Goal: Transaction & Acquisition: Purchase product/service

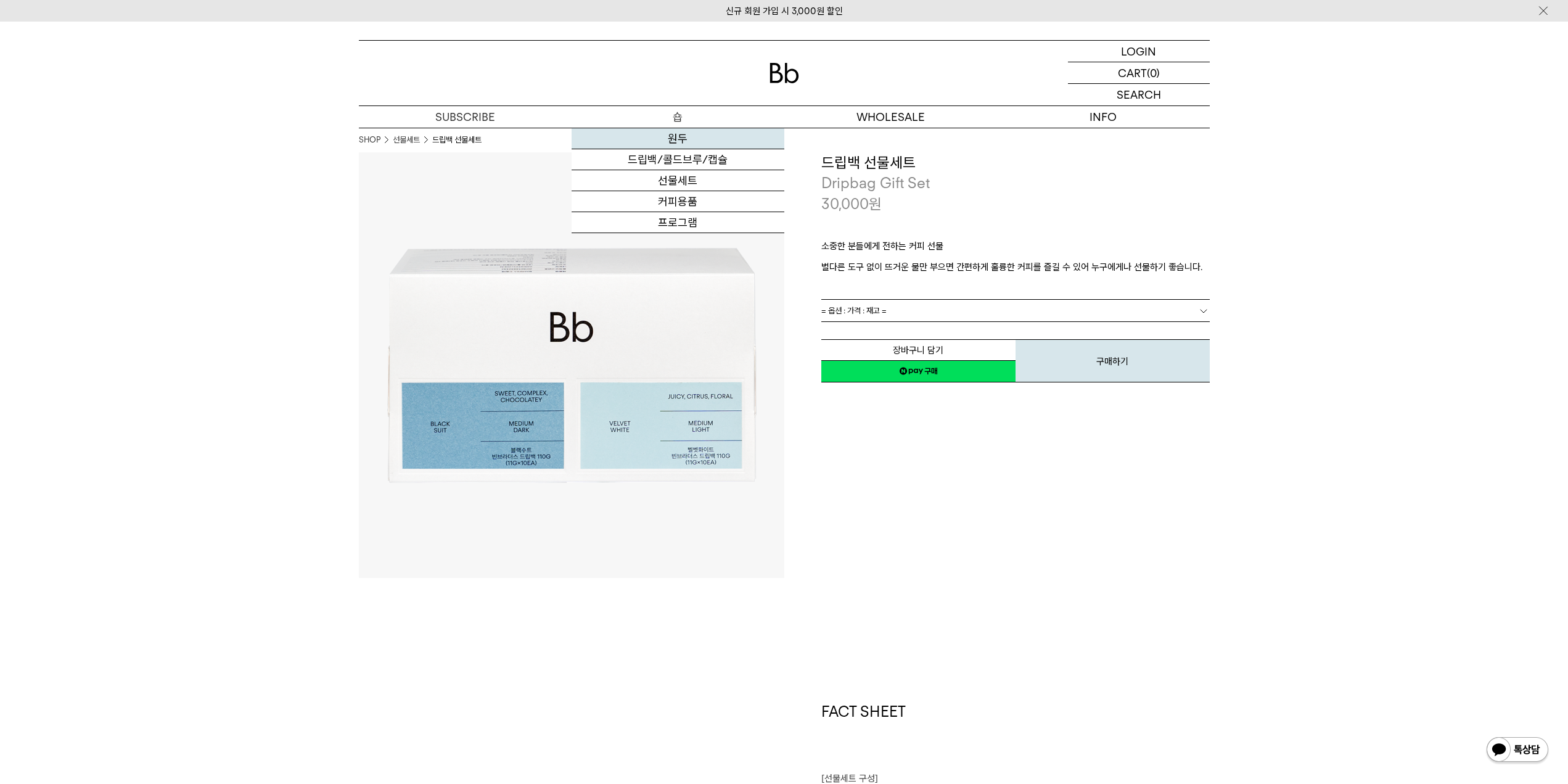
click at [688, 140] on link "원두" at bounding box center [678, 139] width 213 height 21
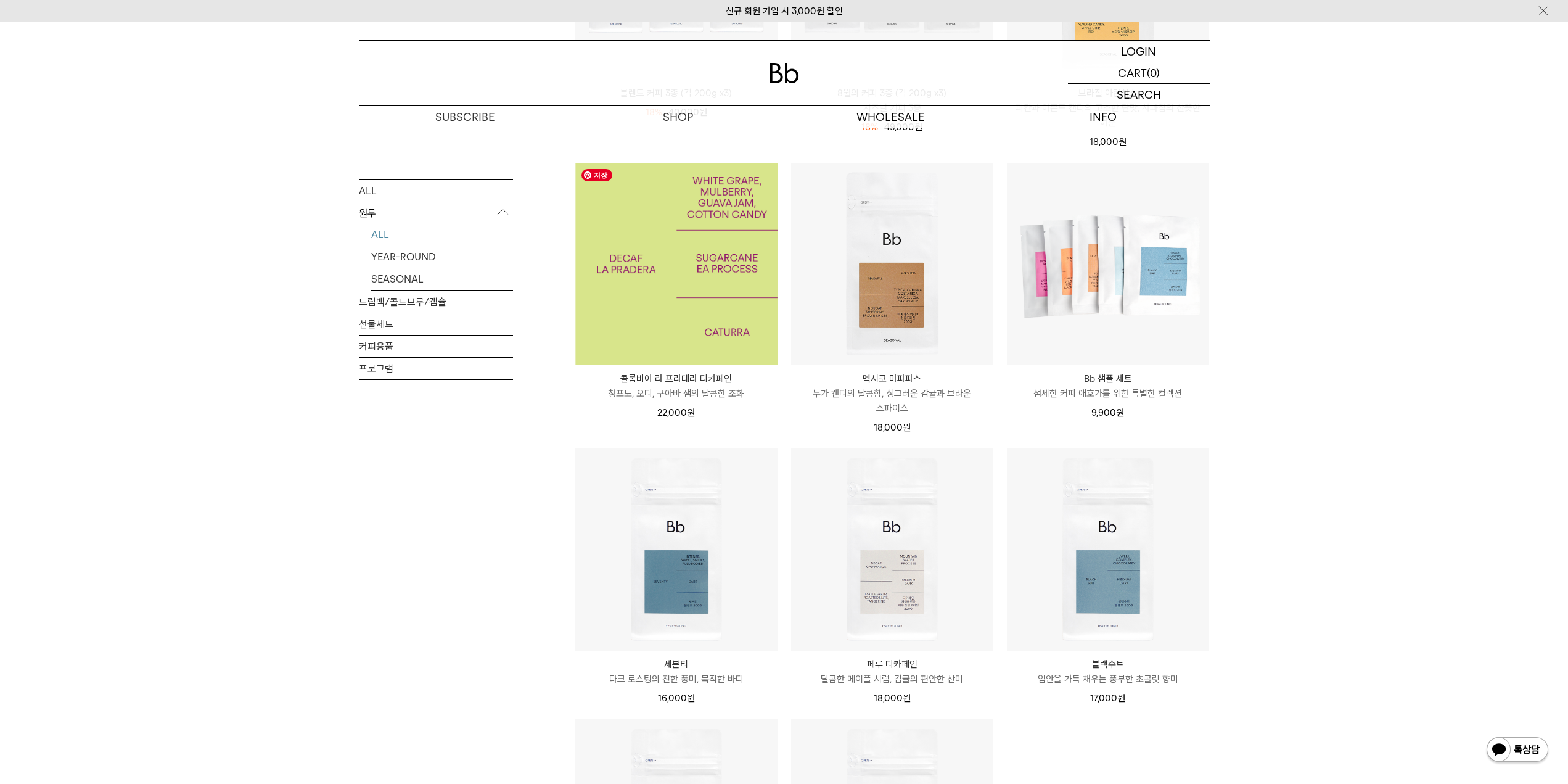
scroll to position [802, 0]
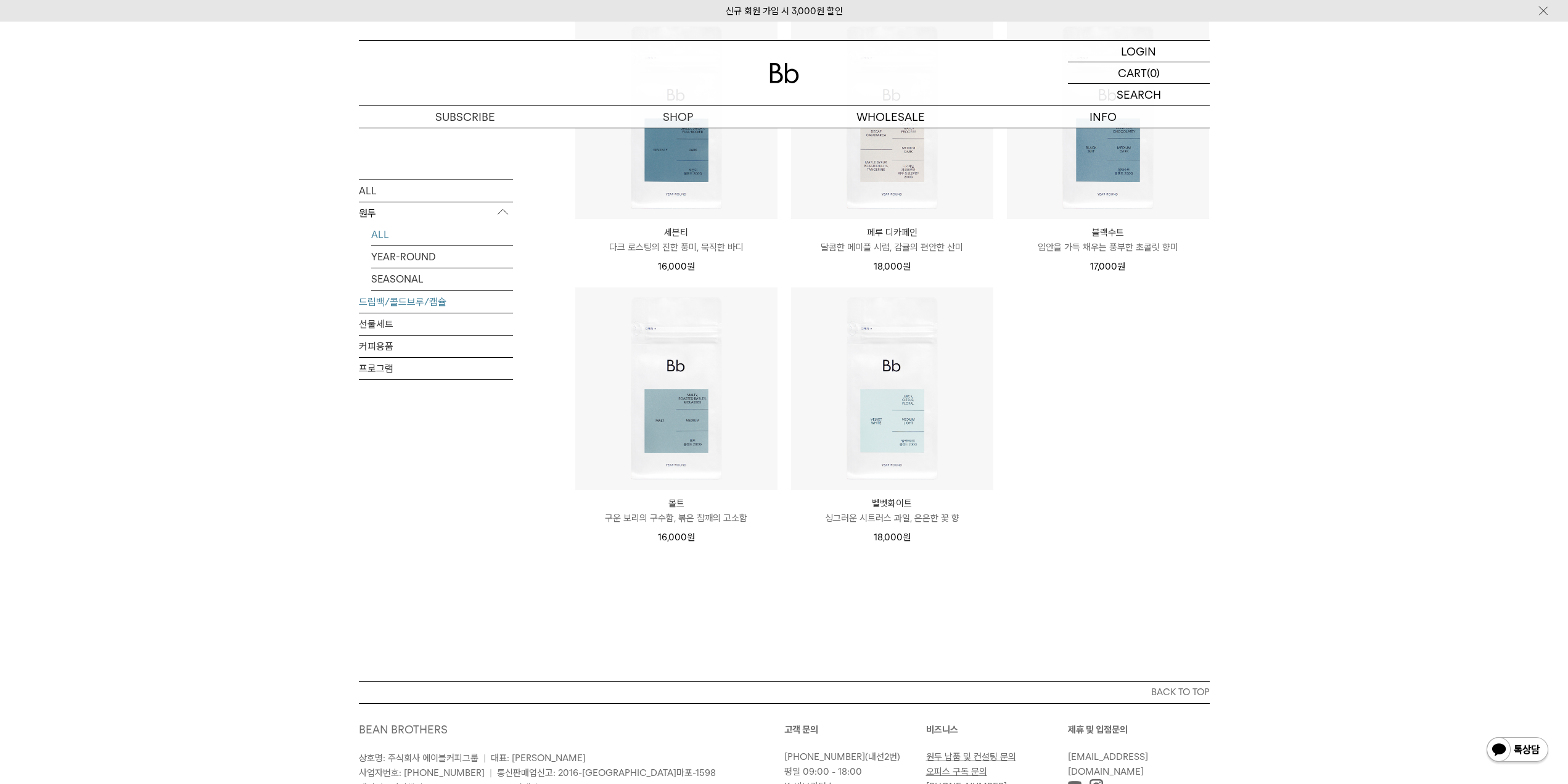
click at [418, 307] on link "드립백/콜드브루/캡슐" at bounding box center [435, 302] width 154 height 22
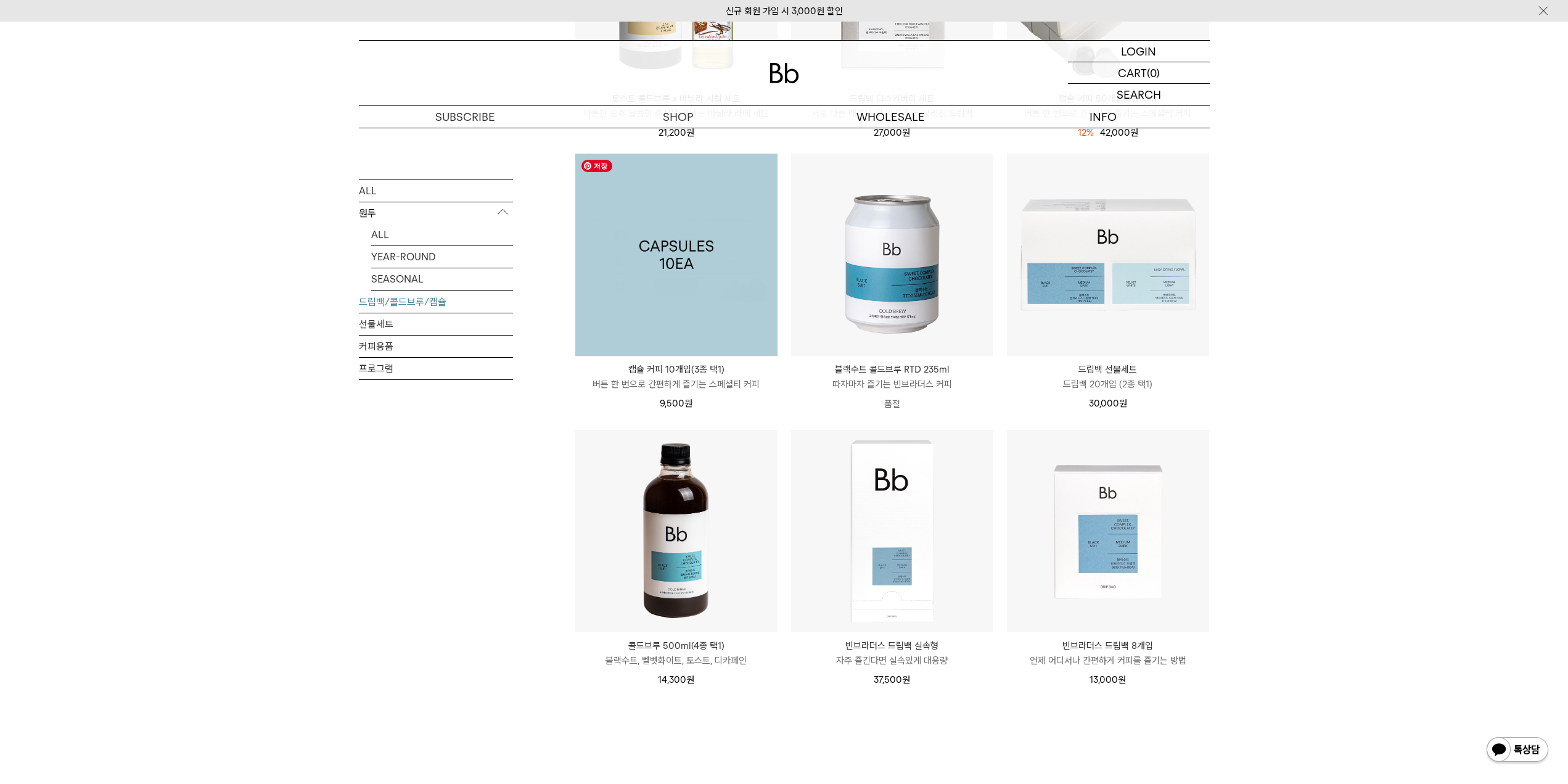
scroll to position [308, 0]
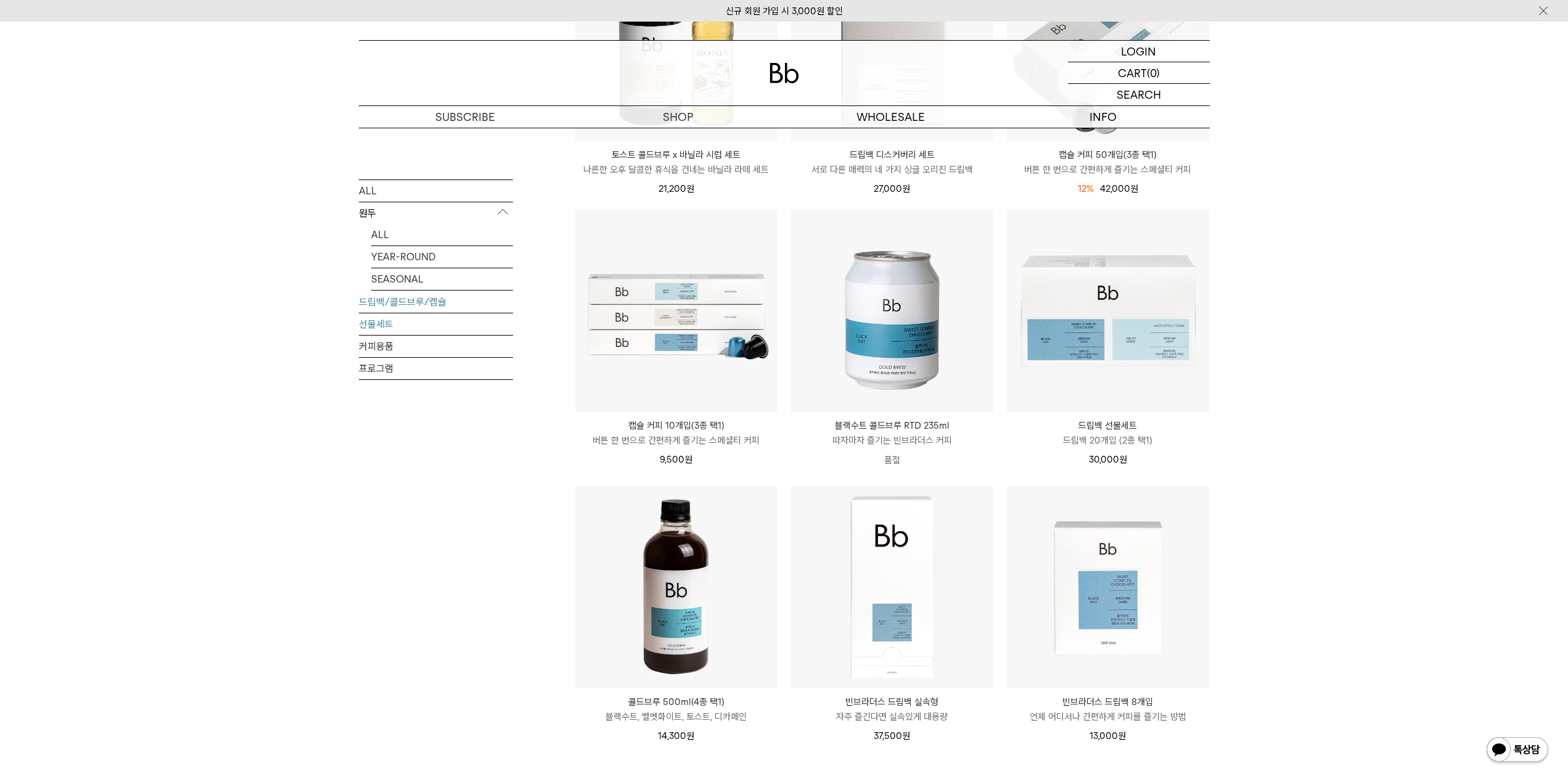
click at [441, 314] on link "선물세트" at bounding box center [435, 323] width 154 height 22
